Goal: Task Accomplishment & Management: Manage account settings

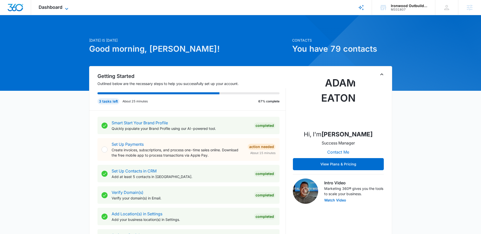
click at [65, 10] on icon at bounding box center [67, 9] width 6 height 6
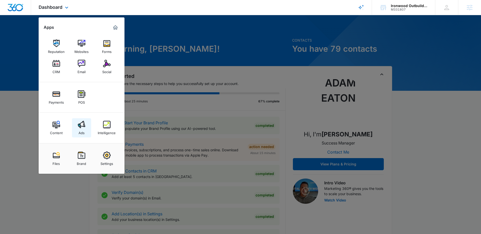
click at [80, 129] on div "Ads" at bounding box center [81, 131] width 6 height 7
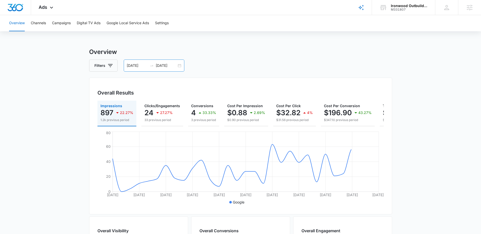
click at [150, 66] on icon "swap-right" at bounding box center [152, 66] width 4 height 4
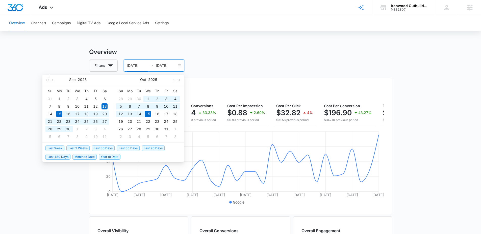
drag, startPoint x: 103, startPoint y: 147, endPoint x: 100, endPoint y: 148, distance: 3.0
click at [103, 148] on span "Last 30 Days" at bounding box center [103, 149] width 23 height 6
type input "09/15/2025"
type input "10/15/2025"
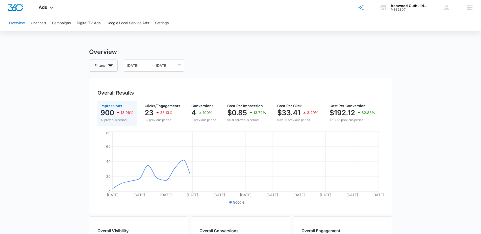
click at [64, 154] on main "Overview Filters 09/15/2025 10/15/2025 Overall Results Impressions 900 13.96% 1…" at bounding box center [240, 228] width 481 height 362
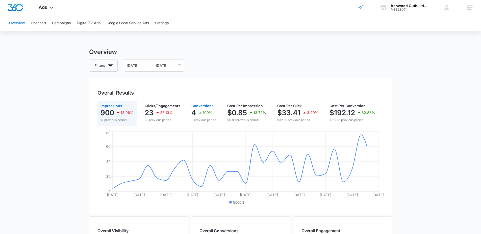
click at [201, 115] on icon "button" at bounding box center [200, 113] width 6 height 6
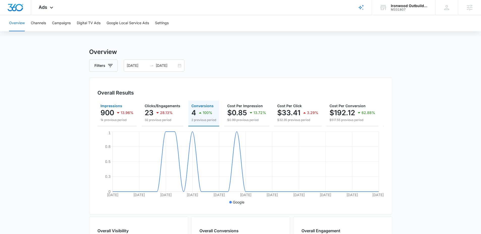
click at [104, 116] on p "900" at bounding box center [107, 113] width 14 height 8
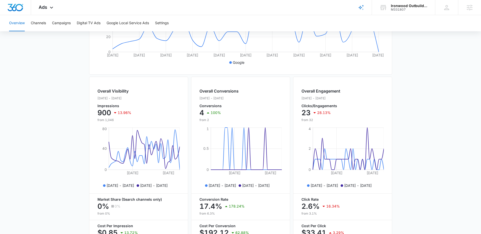
scroll to position [50, 0]
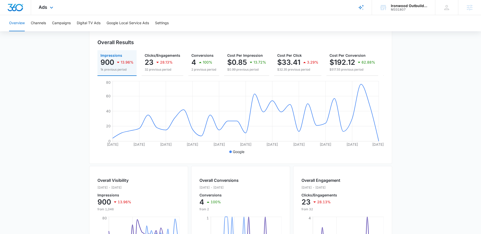
click at [47, 5] on div "Ads Apps Reputation Websites Forms CRM Email Social Payments POS Content Ads In…" at bounding box center [46, 7] width 31 height 15
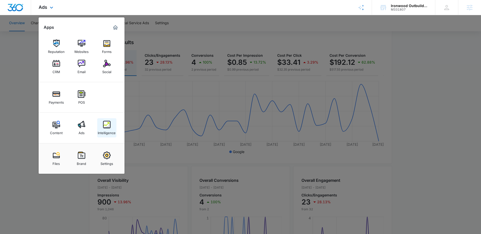
click at [103, 128] on img at bounding box center [107, 125] width 8 height 8
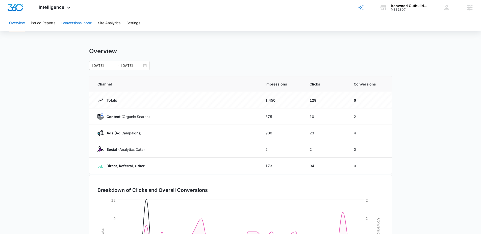
click at [79, 25] on button "Conversions Inbox" at bounding box center [76, 23] width 31 height 16
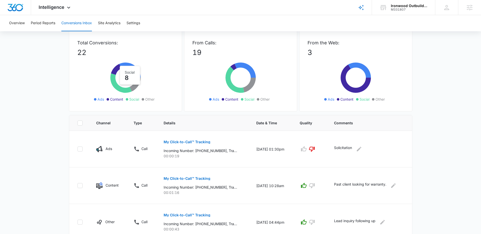
scroll to position [26, 0]
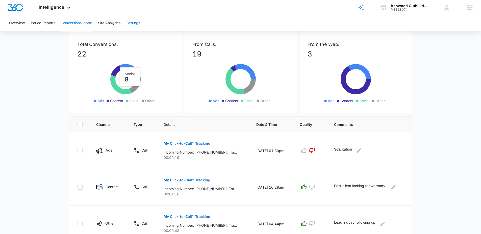
click at [139, 20] on button "Settings" at bounding box center [133, 23] width 14 height 16
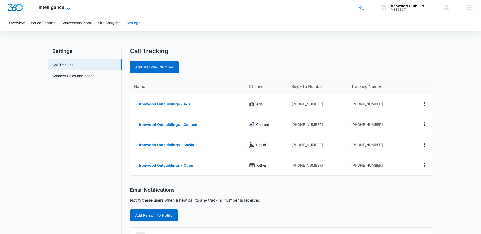
click at [66, 9] on icon at bounding box center [69, 9] width 6 height 6
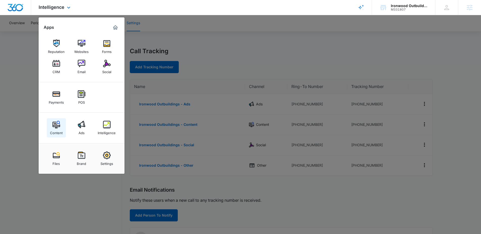
click at [60, 126] on link "Content" at bounding box center [56, 127] width 19 height 19
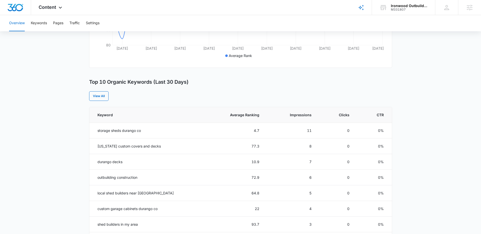
scroll to position [176, 0]
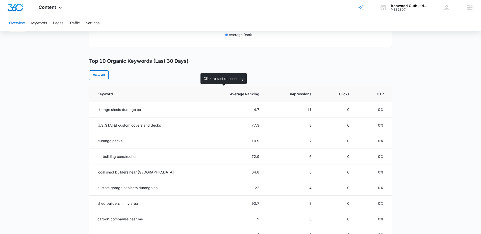
click at [243, 97] on th "Average Ranking" at bounding box center [235, 94] width 62 height 16
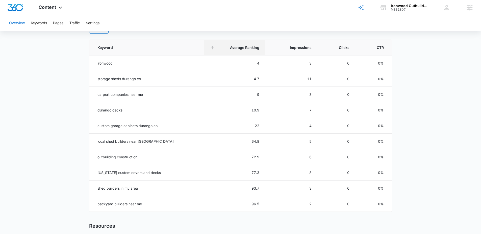
scroll to position [223, 0]
click at [53, 10] on div "Content Apps Reputation Websites Forms CRM Email Social Payments POS Content Ad…" at bounding box center [51, 7] width 40 height 15
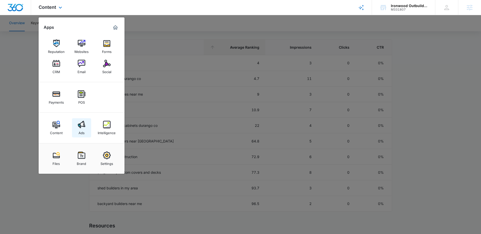
click at [79, 122] on img at bounding box center [82, 125] width 8 height 8
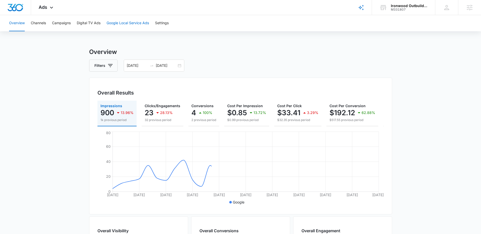
click at [128, 25] on button "Google Local Service Ads" at bounding box center [127, 23] width 42 height 16
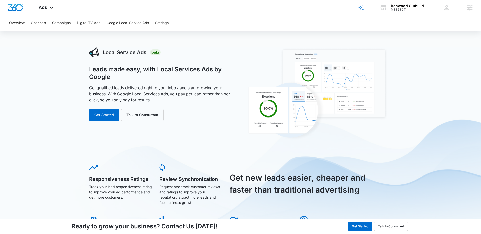
click at [55, 75] on div "Local Service Ads Beta Leads made easy, with Local Services Ads by Google Get q…" at bounding box center [240, 201] width 481 height 309
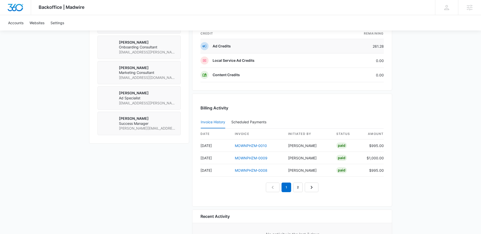
scroll to position [396, 0]
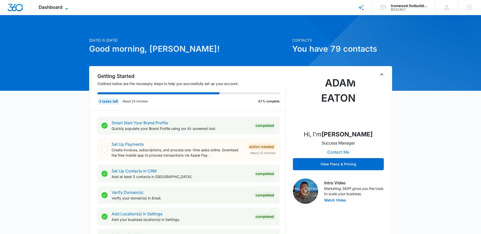
click at [66, 6] on icon at bounding box center [67, 9] width 6 height 6
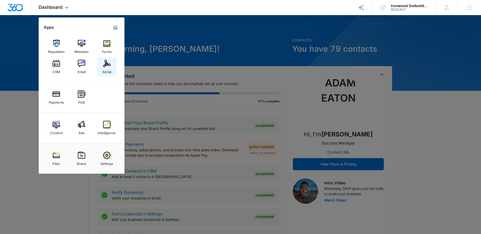
click at [106, 64] on img at bounding box center [107, 64] width 8 height 8
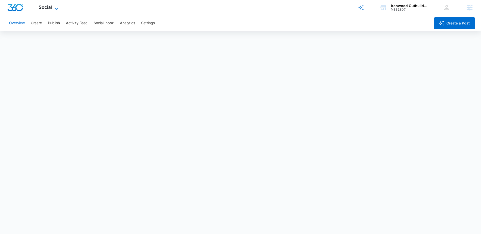
click at [58, 10] on div "Social Apps Reputation Websites Forms CRM Email Social Payments POS Content Ads…" at bounding box center [49, 7] width 36 height 15
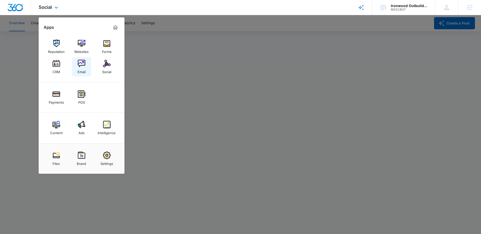
click at [83, 67] on div "Email" at bounding box center [81, 70] width 8 height 7
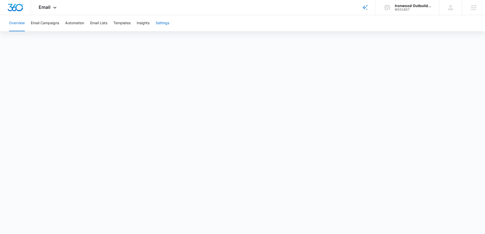
click at [168, 26] on button "Settings" at bounding box center [162, 23] width 14 height 16
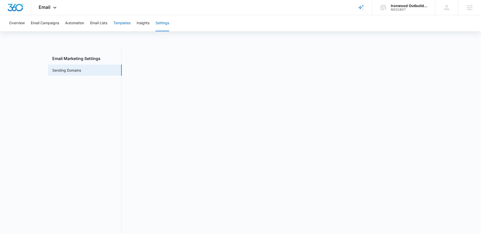
click at [119, 23] on button "Templates" at bounding box center [121, 23] width 17 height 16
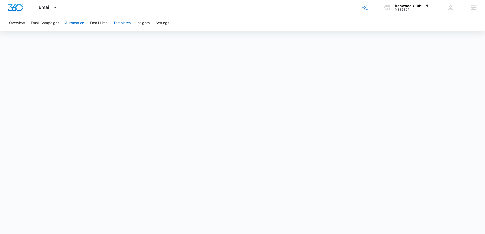
click at [77, 25] on button "Automation" at bounding box center [74, 23] width 19 height 16
click at [46, 8] on span "Email" at bounding box center [45, 7] width 12 height 5
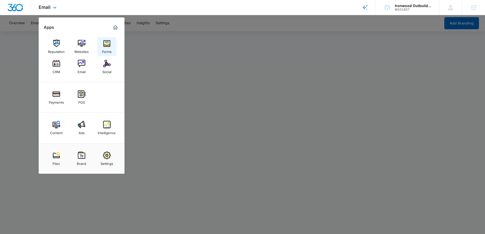
click at [104, 48] on div "Forms" at bounding box center [107, 50] width 10 height 7
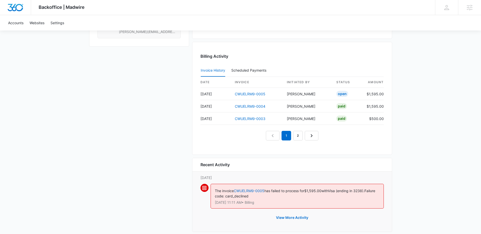
scroll to position [474, 0]
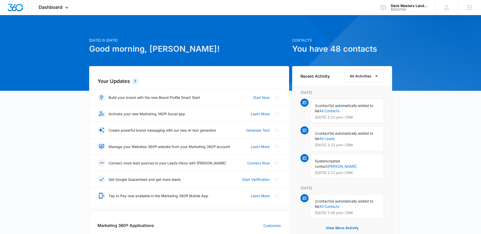
click at [85, 23] on div "[DATE] is [DATE] Good morning, [PERSON_NAME]! Contacts You have 48 contacts You…" at bounding box center [240, 234] width 481 height 427
click at [68, 12] on div "Dashboard Apps Reputation Websites Forms CRM Email Social Payments POS Content …" at bounding box center [54, 7] width 46 height 15
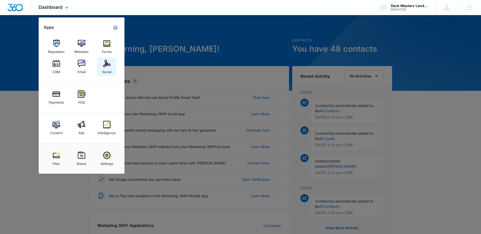
click at [107, 65] on img at bounding box center [107, 64] width 8 height 8
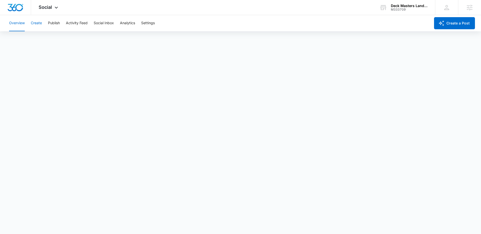
click at [40, 25] on button "Create" at bounding box center [36, 23] width 11 height 16
click at [53, 42] on button "Approvals" at bounding box center [49, 39] width 17 height 14
click at [57, 9] on icon at bounding box center [56, 9] width 6 height 6
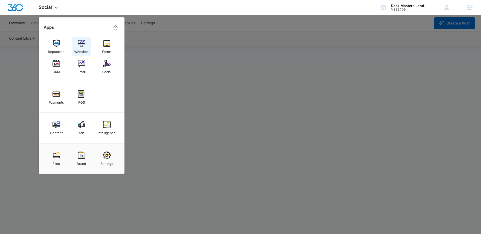
click at [88, 50] on div "Websites" at bounding box center [81, 50] width 14 height 7
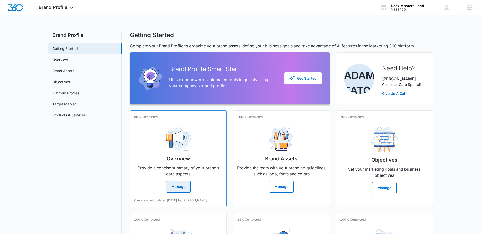
click at [149, 140] on div "Overview Provide a concise summary of your brand’s core aspects Manage" at bounding box center [178, 158] width 88 height 70
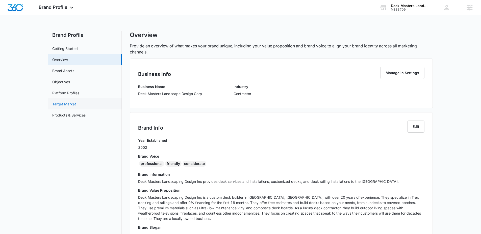
click at [66, 105] on link "Target Market" at bounding box center [64, 103] width 24 height 5
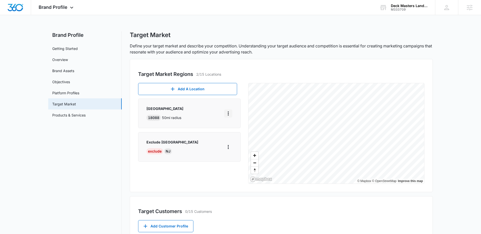
click at [229, 114] on icon "More" at bounding box center [228, 114] width 6 height 6
click at [233, 127] on div "Edit" at bounding box center [241, 128] width 22 height 4
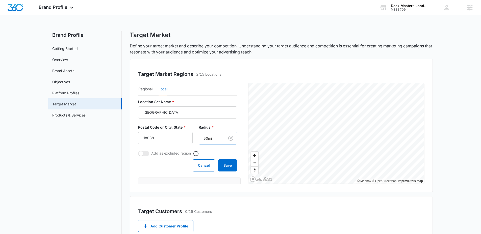
click at [202, 138] on body "Brand Profile Apps Reputation Websites Forms CRM Email Social Payments POS Cont…" at bounding box center [240, 179] width 481 height 358
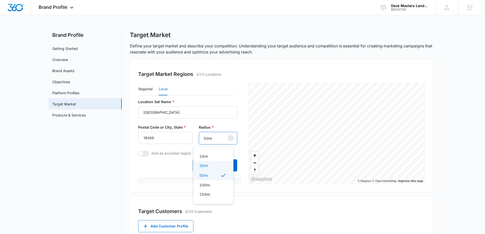
click at [202, 165] on p "20mi" at bounding box center [203, 165] width 8 height 5
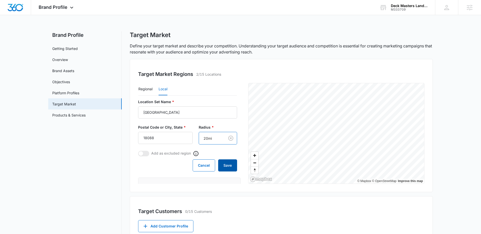
drag, startPoint x: 222, startPoint y: 164, endPoint x: 218, endPoint y: 164, distance: 3.8
click at [222, 164] on button "Save" at bounding box center [227, 165] width 19 height 12
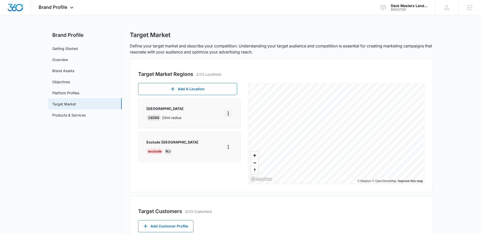
click at [228, 113] on icon "More" at bounding box center [228, 114] width 1 height 4
click at [236, 129] on div "Edit" at bounding box center [241, 128] width 22 height 4
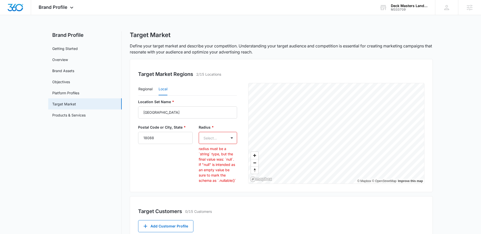
click at [218, 138] on body "Brand Profile Apps Reputation Websites Forms CRM Email Social Payments POS Cont…" at bounding box center [240, 179] width 481 height 358
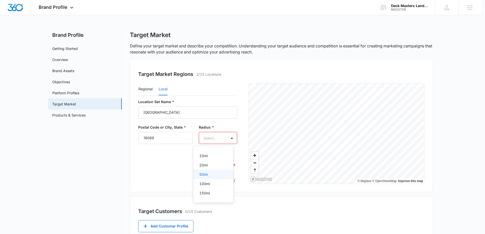
click at [205, 171] on div "50mi" at bounding box center [213, 174] width 40 height 9
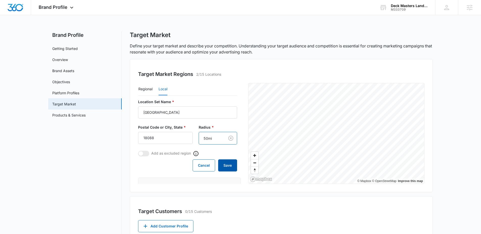
click at [222, 165] on button "Save" at bounding box center [227, 165] width 19 height 12
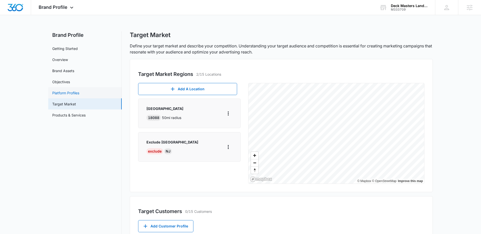
click at [65, 95] on link "Platform Profiles" at bounding box center [65, 92] width 27 height 5
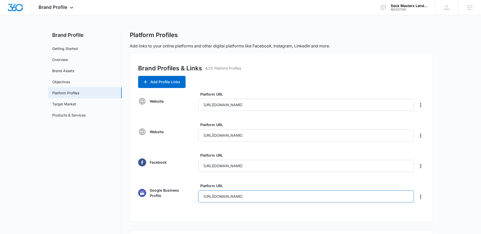
click at [277, 193] on input "[URL][DOMAIN_NAME]" at bounding box center [306, 197] width 216 height 12
paste input "uVUIAuVblJp6XjxCa"
type input "[URL][DOMAIN_NAME]"
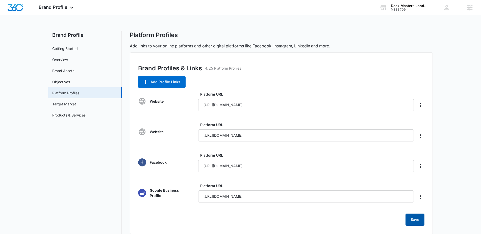
click at [409, 219] on button "Save" at bounding box center [414, 220] width 19 height 12
click at [289, 104] on input "[URL][DOMAIN_NAME]" at bounding box center [306, 105] width 216 height 12
click at [245, 106] on input "[URL][DOMAIN_NAME]" at bounding box center [306, 105] width 216 height 12
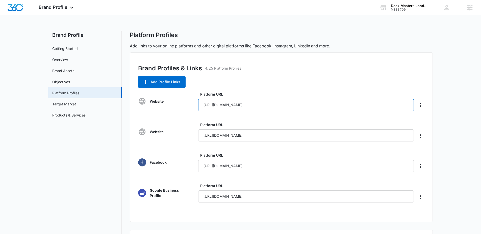
click at [245, 106] on input "[URL][DOMAIN_NAME]" at bounding box center [306, 105] width 216 height 12
